Goal: Communication & Community: Answer question/provide support

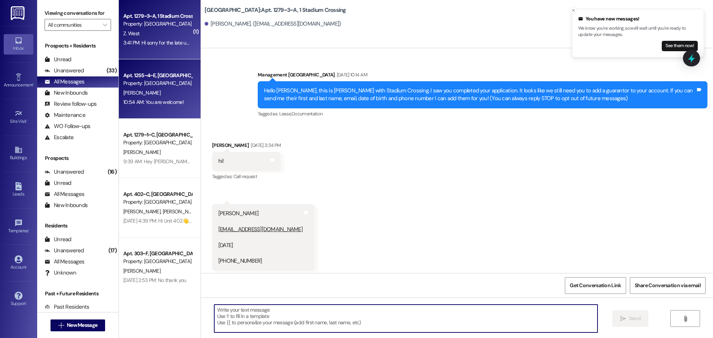
scroll to position [6559, 0]
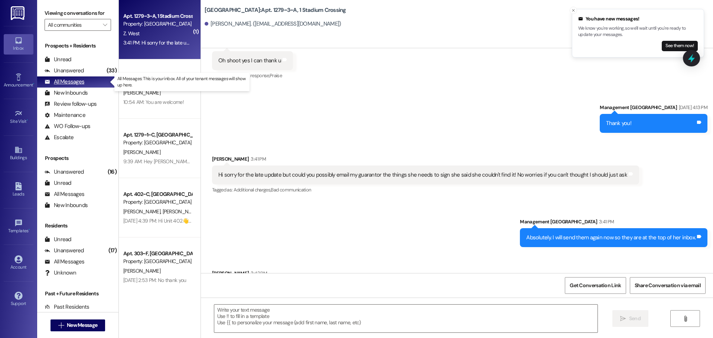
click at [56, 82] on div "All Messages" at bounding box center [65, 82] width 40 height 8
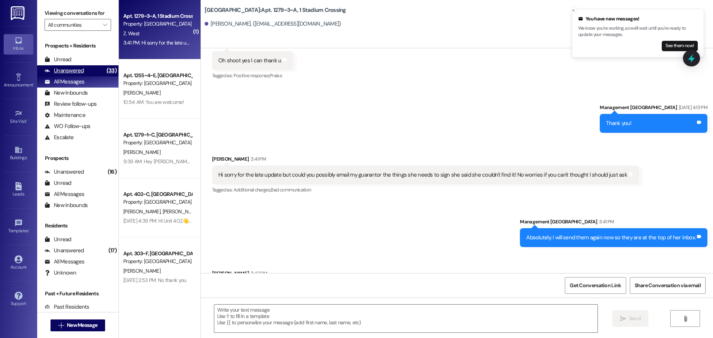
click at [65, 71] on div "Unanswered" at bounding box center [64, 71] width 39 height 8
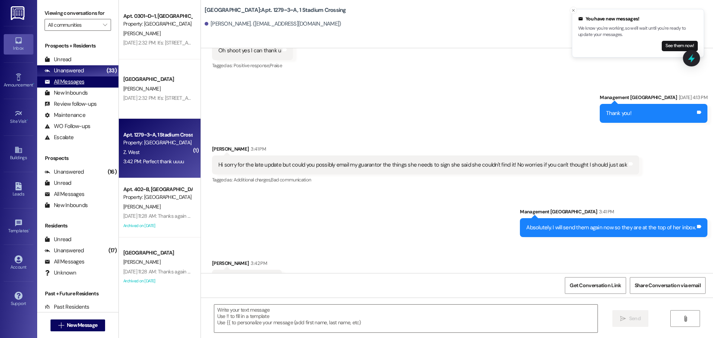
scroll to position [6570, 0]
click at [61, 80] on div "All Messages" at bounding box center [65, 82] width 40 height 8
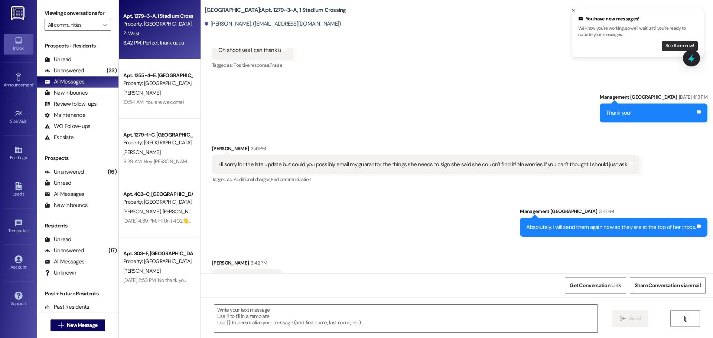
click at [668, 46] on button "See them now!" at bounding box center [680, 46] width 36 height 10
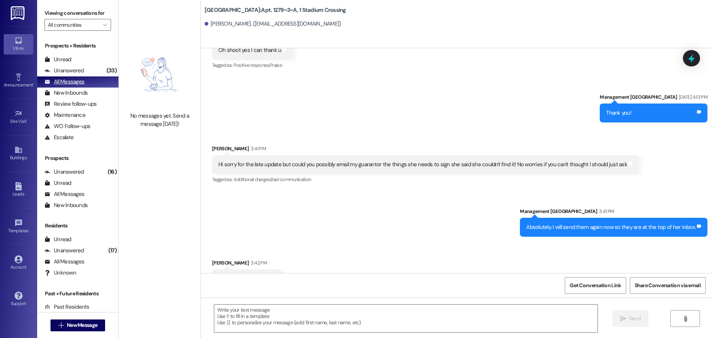
click at [52, 77] on div "All Messages (undefined)" at bounding box center [77, 82] width 81 height 11
click at [55, 92] on div "New Inbounds" at bounding box center [66, 93] width 43 height 8
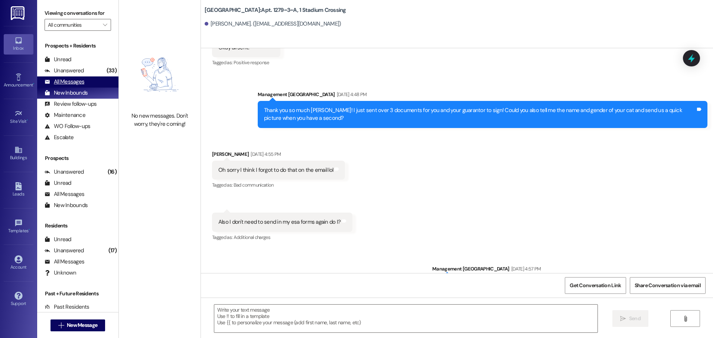
click at [56, 77] on div "All Messages (undefined)" at bounding box center [77, 82] width 81 height 11
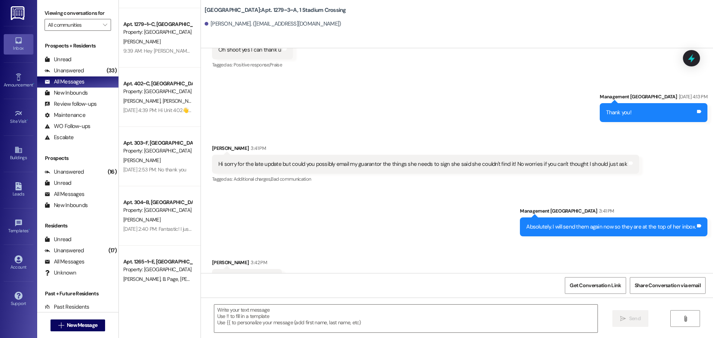
scroll to position [149, 0]
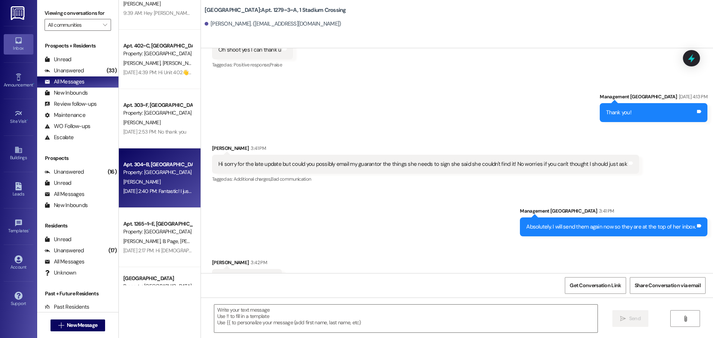
click at [152, 182] on div "[PERSON_NAME]" at bounding box center [158, 182] width 70 height 9
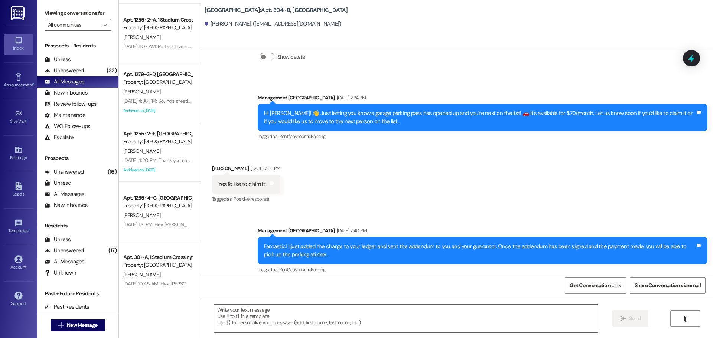
scroll to position [855, 0]
